Goal: Find contact information: Obtain details needed to contact an individual or organization

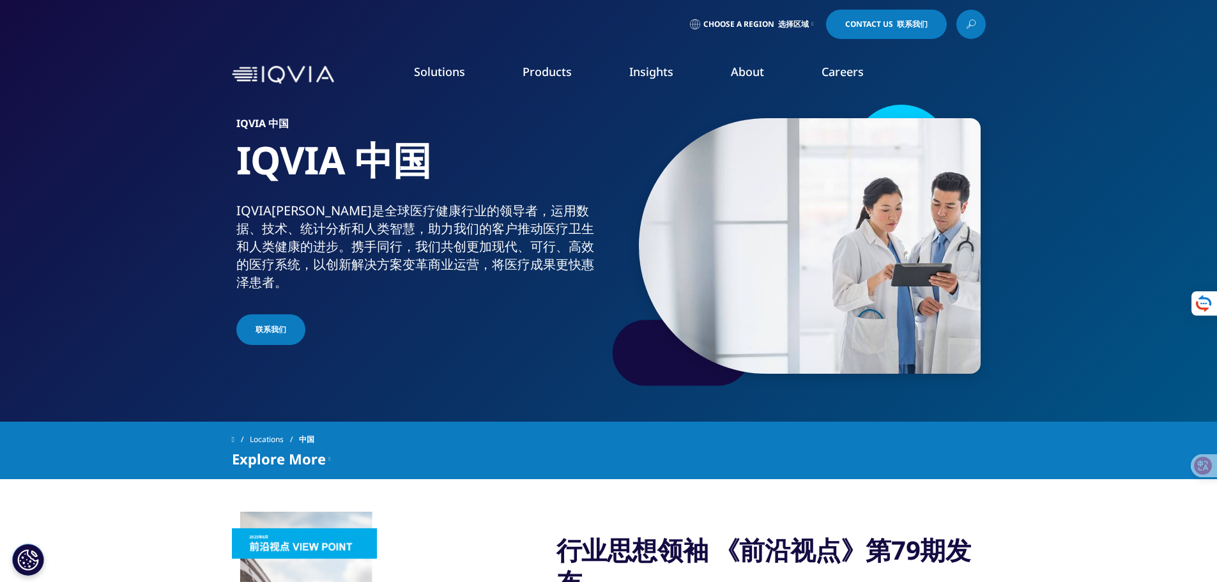
click at [733, 22] on span "Choose a Region 选择区域" at bounding box center [755, 24] width 105 height 10
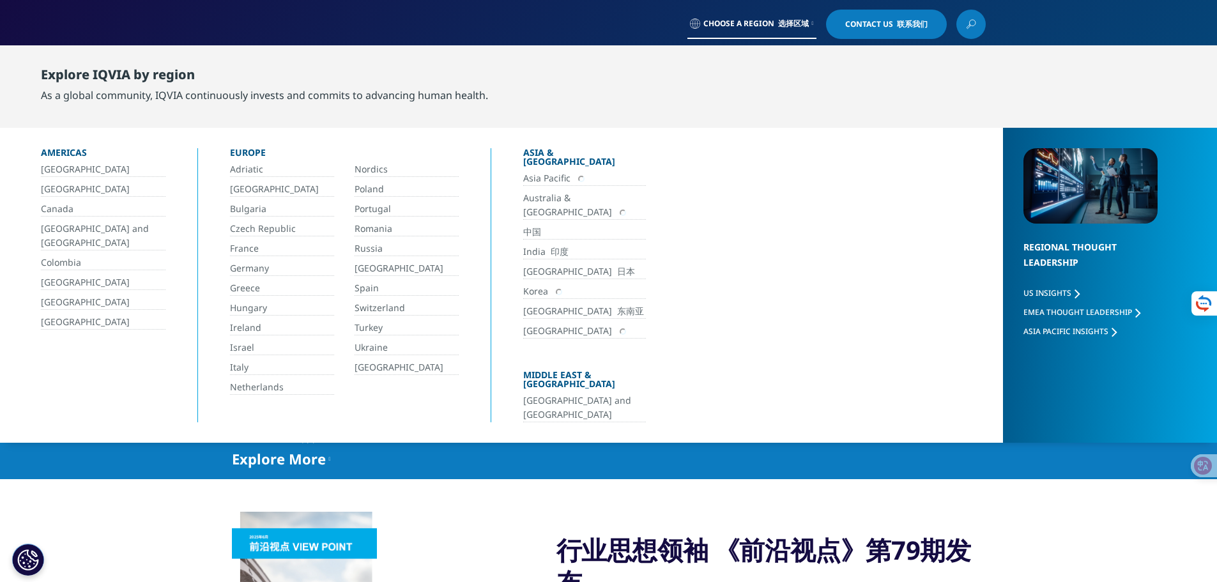
click at [526, 211] on div "Asia Pacific Australia & NZ 中国 India 印度 Japan 日本 Korea Southeast Asia 东南亚 Sri L…" at bounding box center [584, 270] width 123 height 199
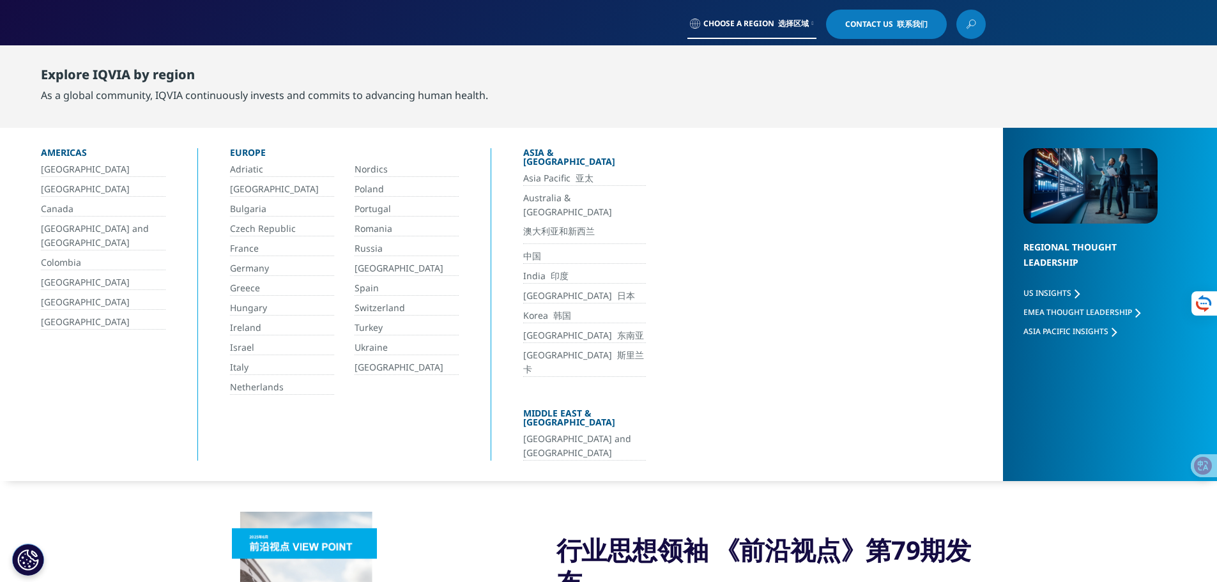
click at [524, 249] on link "中国" at bounding box center [584, 256] width 123 height 15
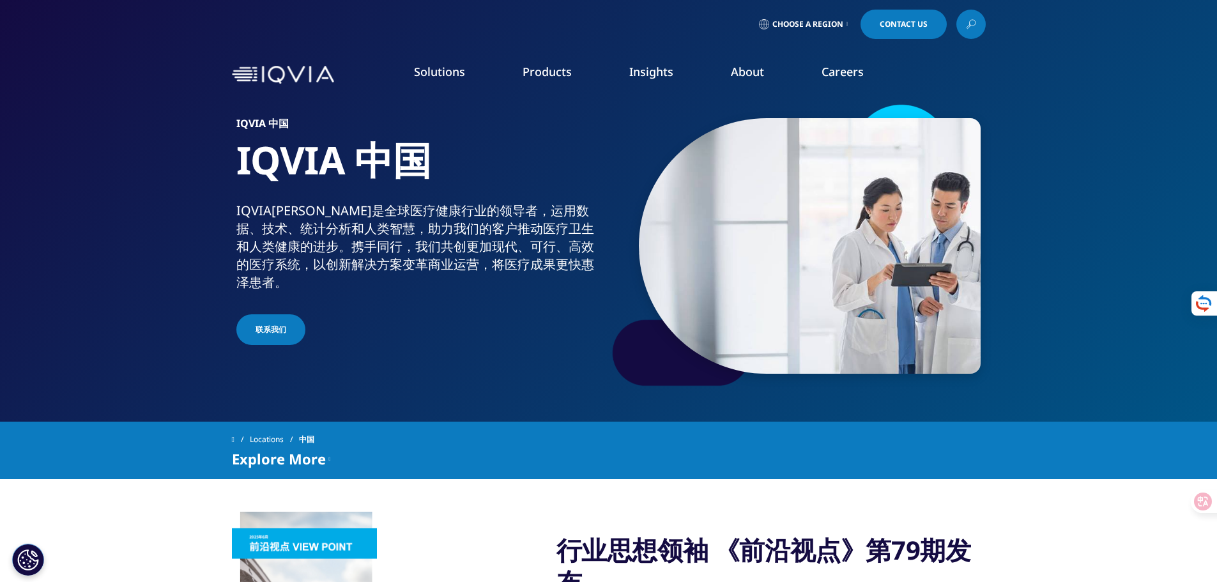
click at [270, 318] on link "联系我们" at bounding box center [270, 329] width 69 height 31
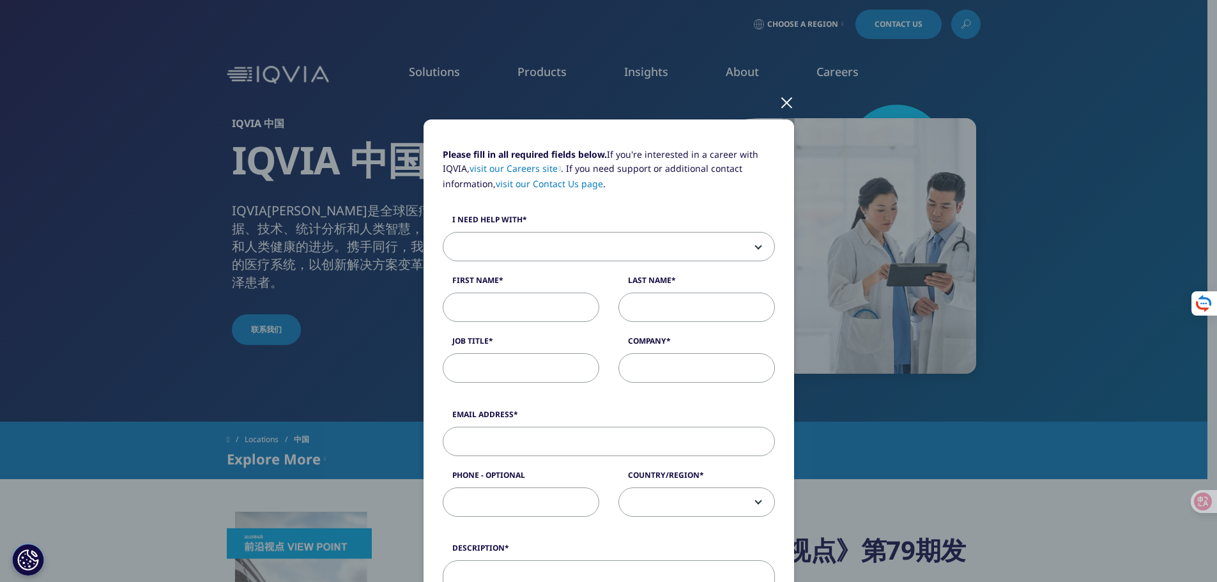
click at [790, 102] on div "Please fill in all required fields below. If you're interested in a career with…" at bounding box center [609, 531] width 754 height 1062
click at [785, 105] on div at bounding box center [786, 101] width 15 height 35
